Goal: Information Seeking & Learning: Understand process/instructions

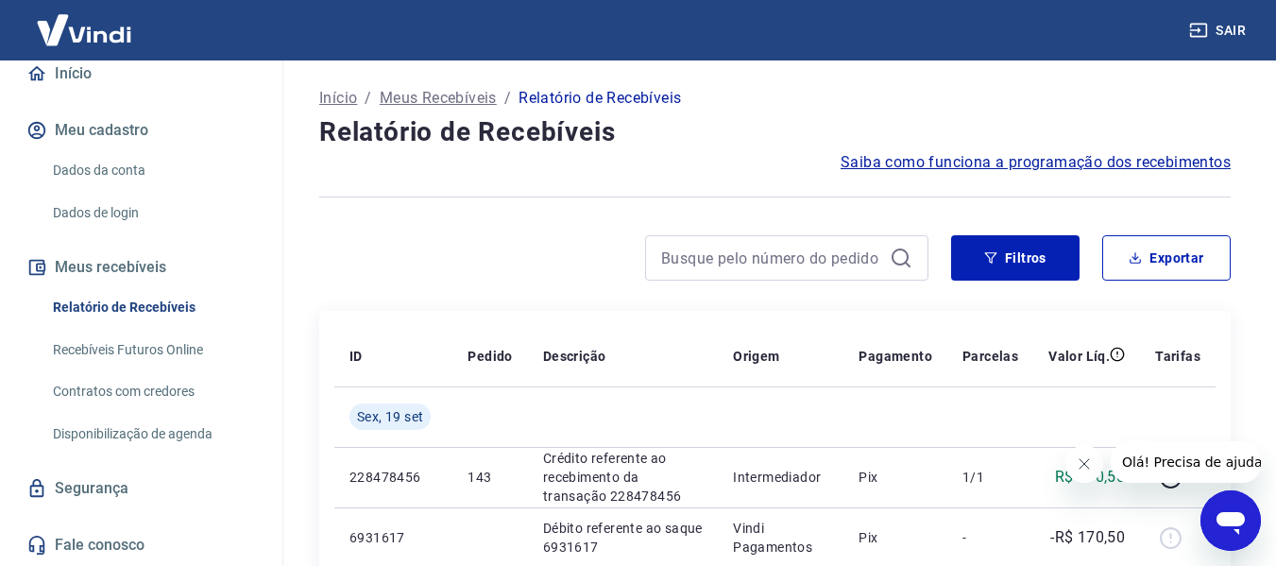
click at [1097, 162] on span "Saiba como funciona a programação dos recebimentos" at bounding box center [1036, 162] width 390 height 23
click at [345, 92] on p "Início" at bounding box center [338, 98] width 38 height 23
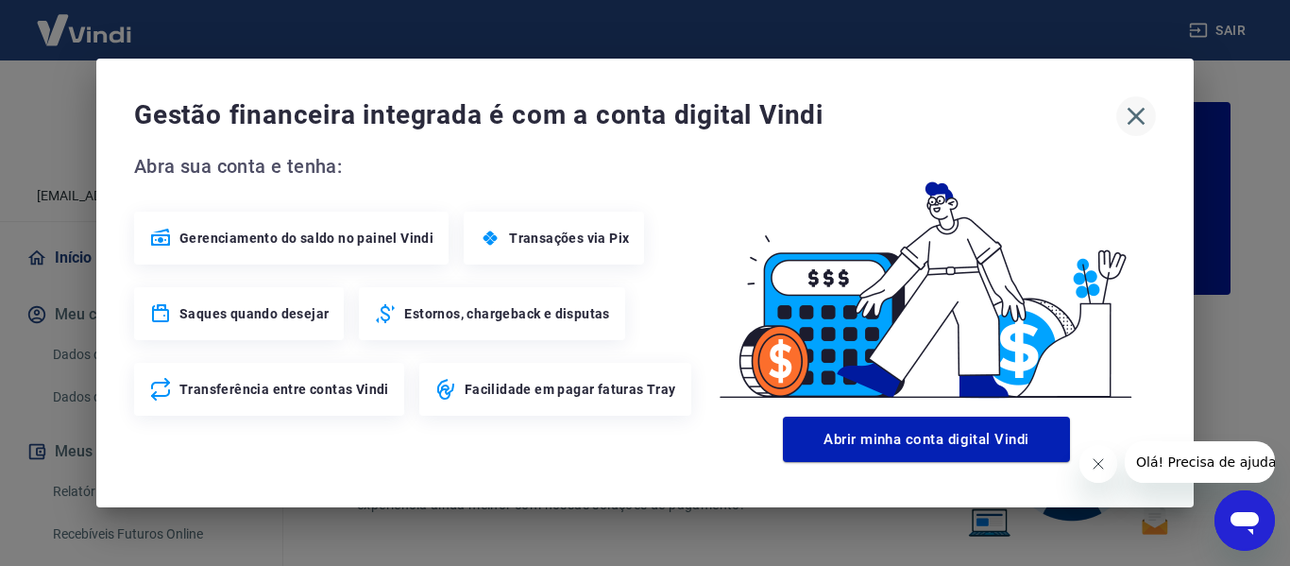
click at [1132, 110] on icon "button" at bounding box center [1136, 116] width 30 height 30
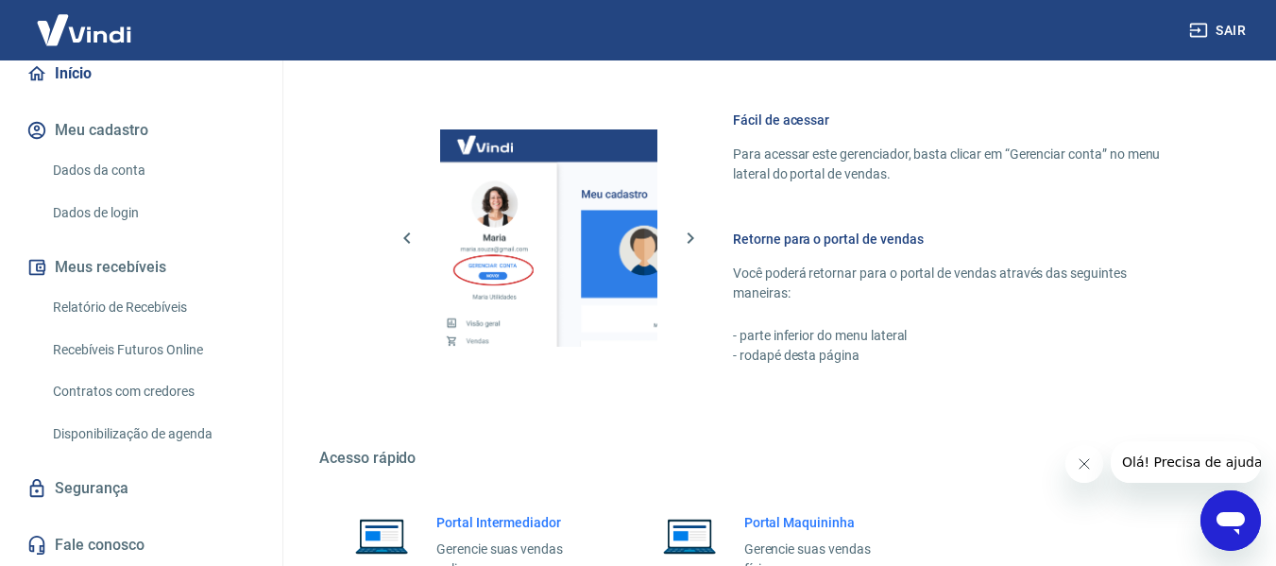
scroll to position [1039, 0]
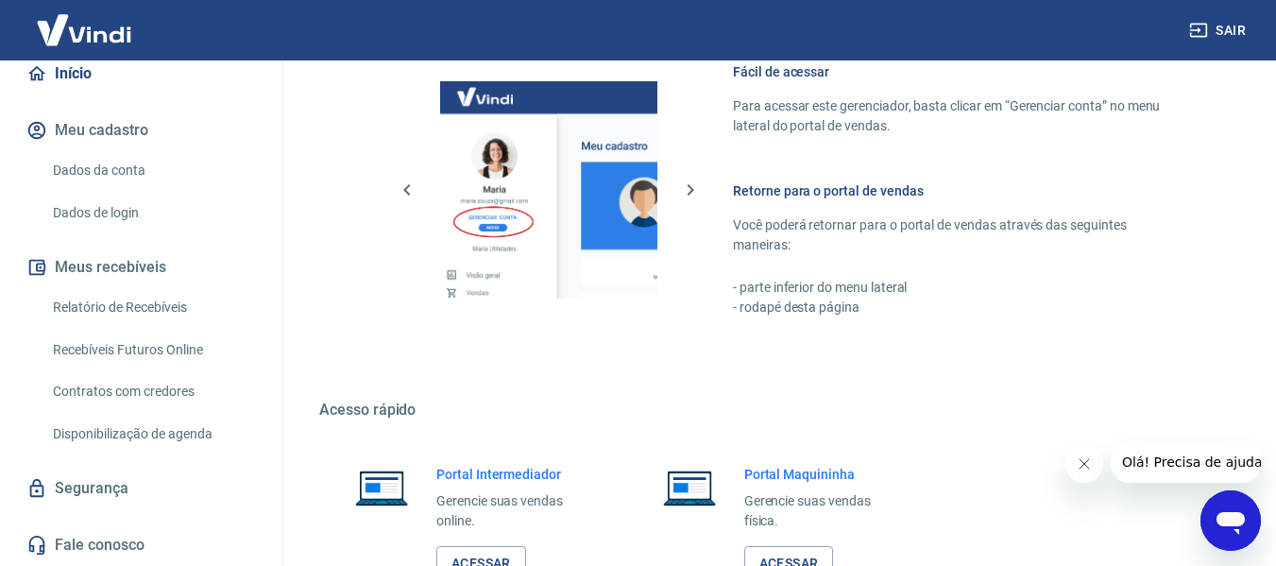
click at [91, 335] on link "Recebíveis Futuros Online" at bounding box center [152, 350] width 214 height 39
